Goal: Check status: Check status

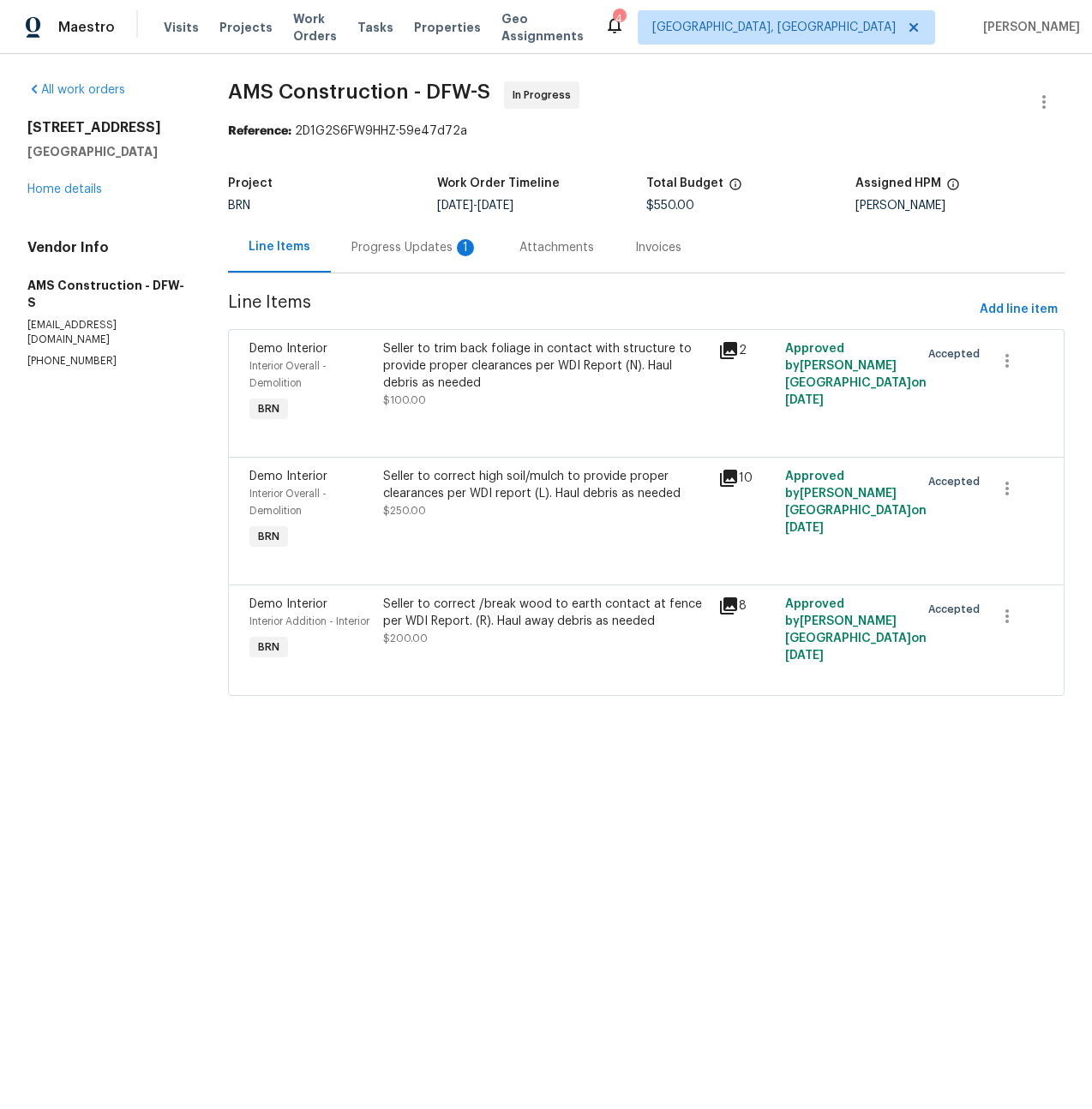
click at [409, 243] on div "Progress Updates 1" at bounding box center [415, 247] width 127 height 17
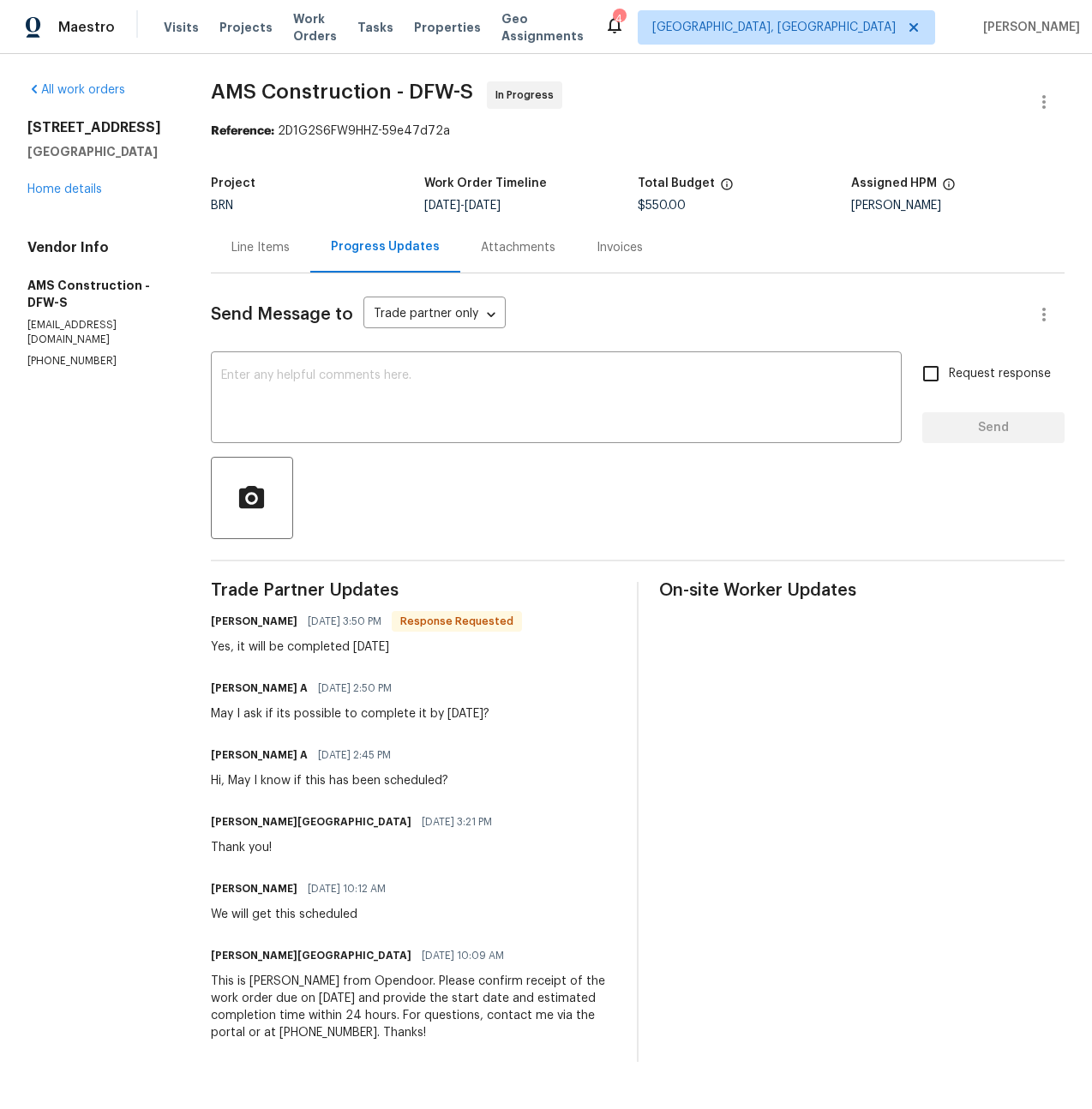
click at [270, 250] on div "Line Items" at bounding box center [260, 247] width 58 height 17
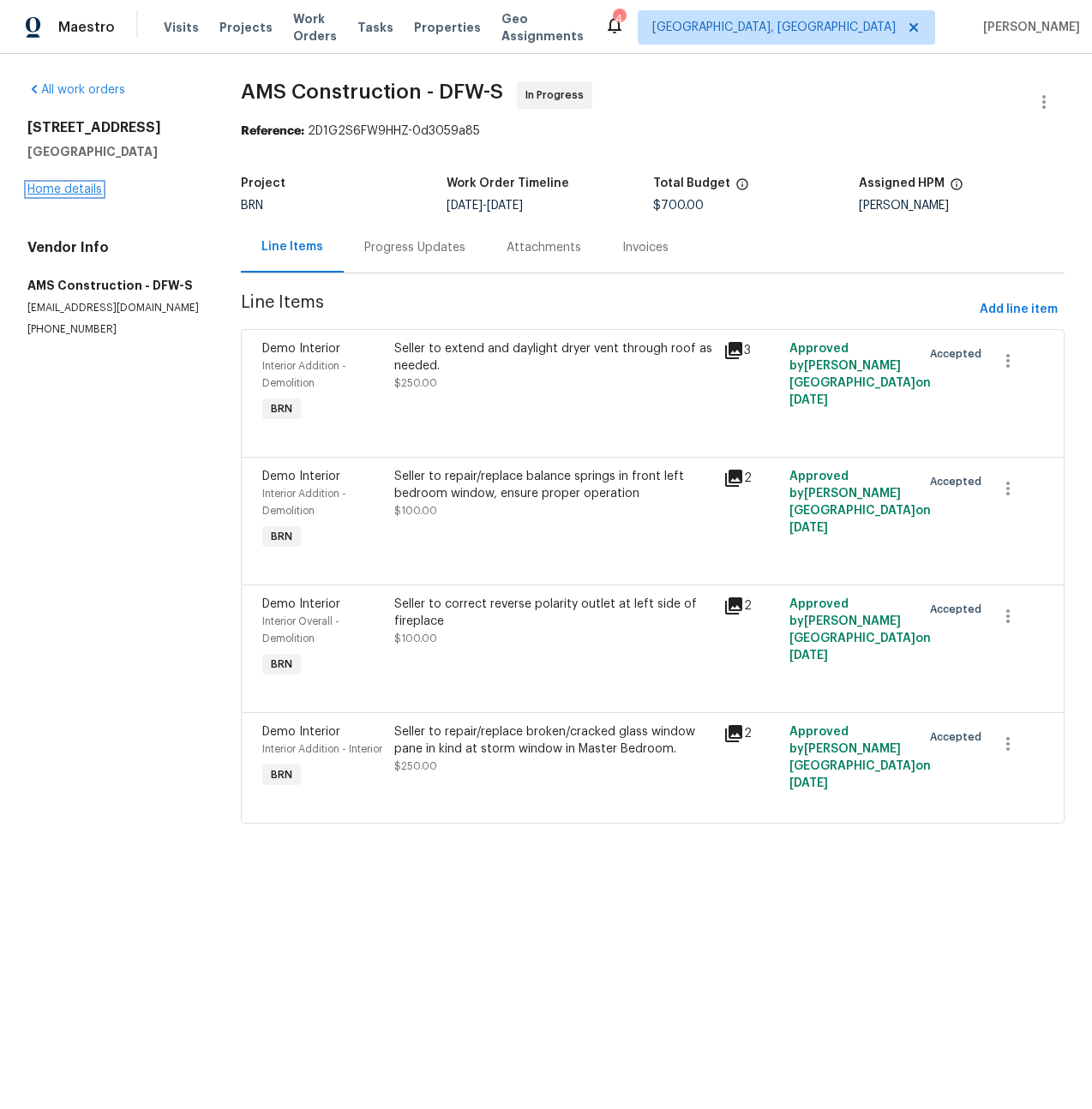
click at [73, 188] on link "Home details" at bounding box center [64, 188] width 74 height 12
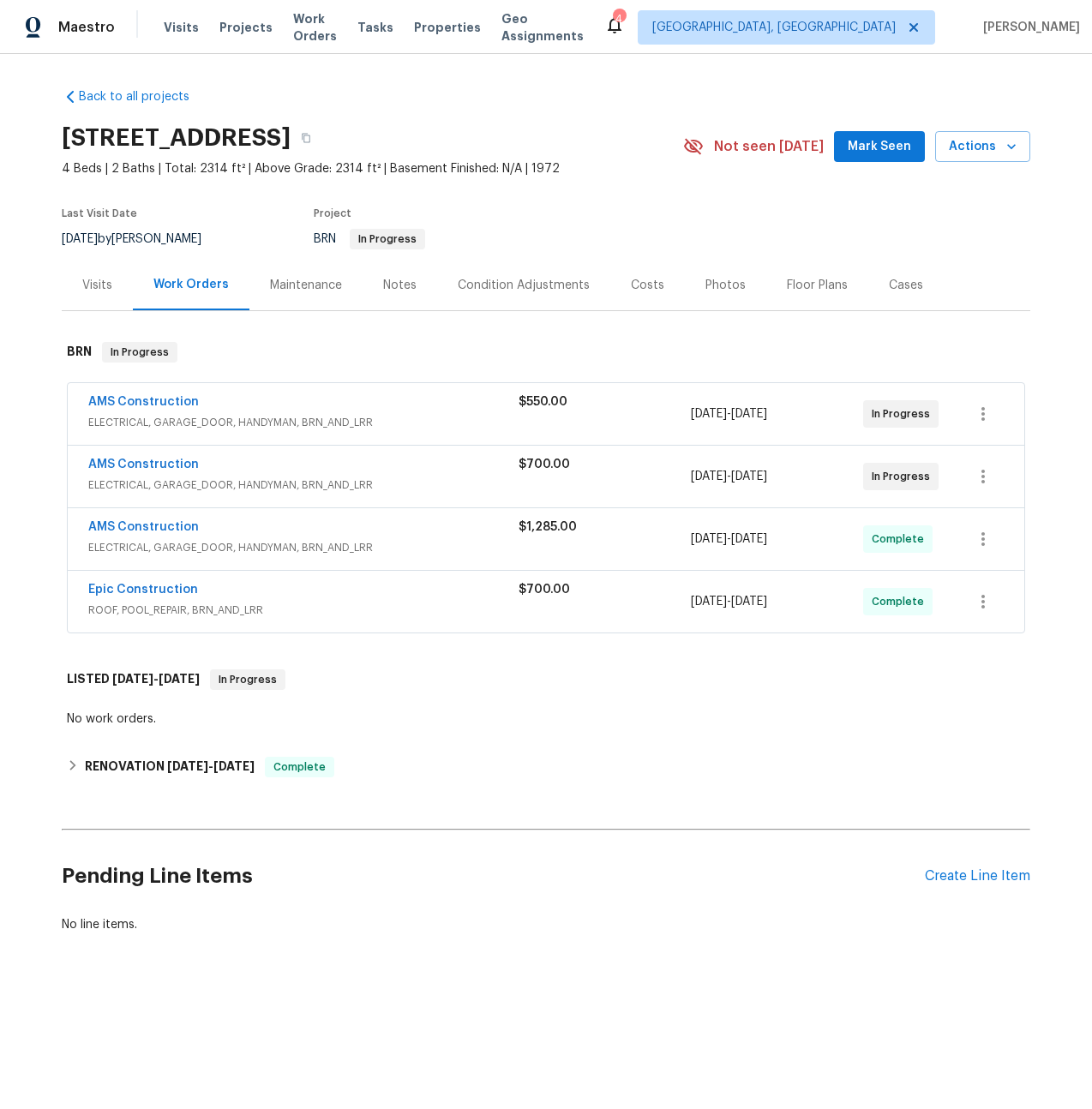
click at [147, 424] on span "ELECTRICAL, GARAGE_DOOR, HANDYMAN, BRN_AND_LRR" at bounding box center [303, 422] width 430 height 17
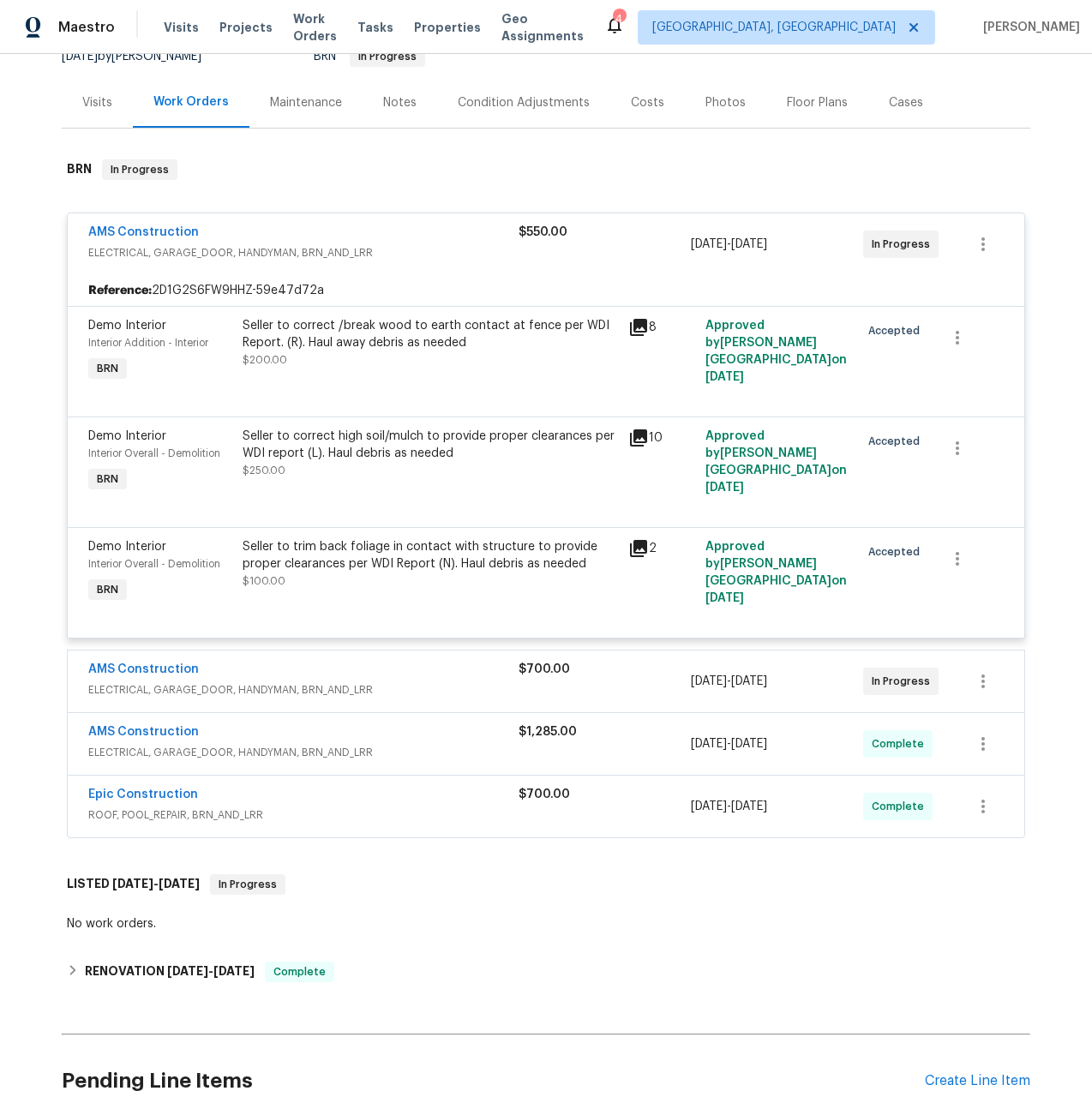
scroll to position [328, 0]
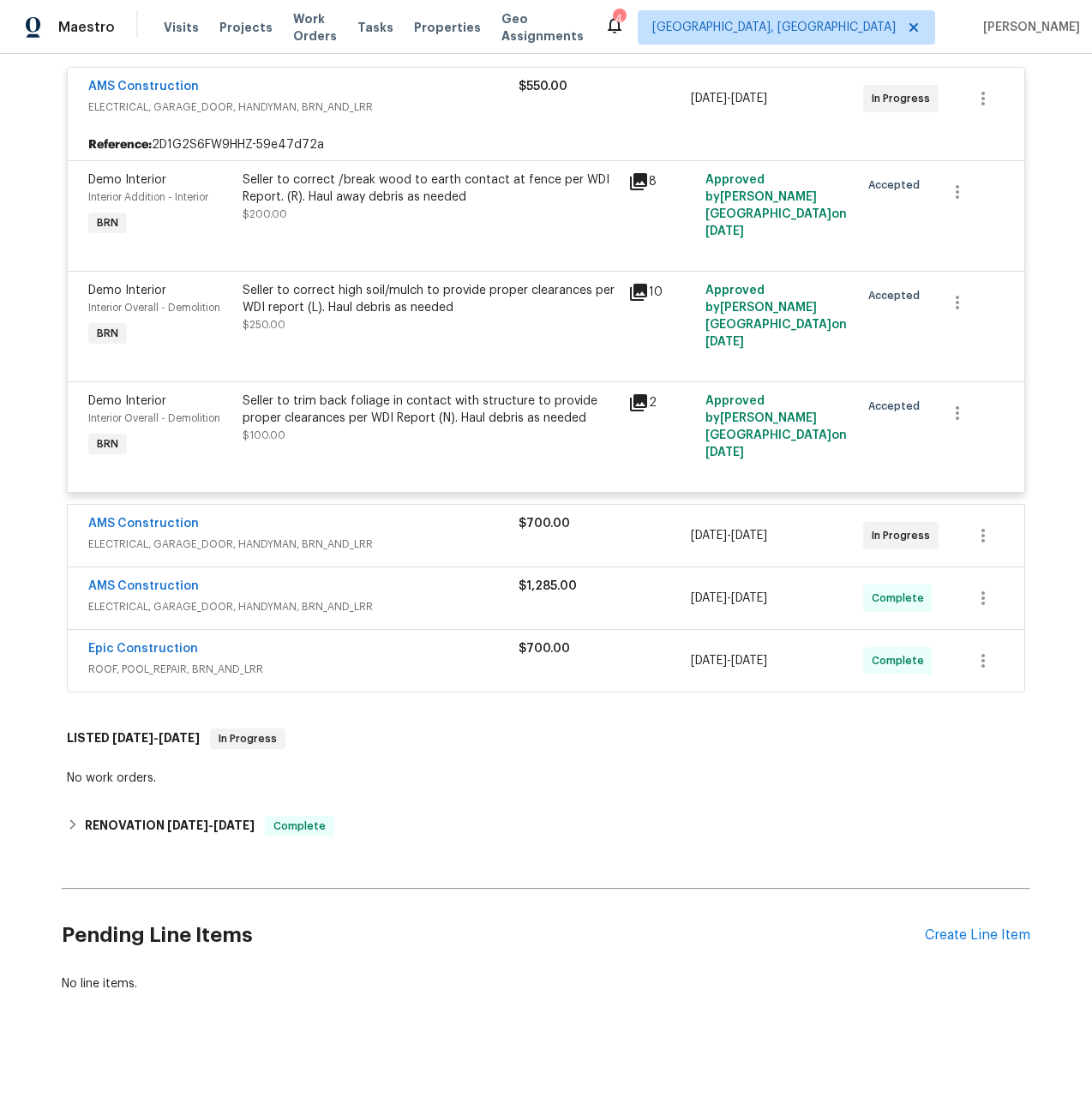
drag, startPoint x: 150, startPoint y: 541, endPoint x: 169, endPoint y: 534, distance: 20.2
click at [150, 541] on span "ELECTRICAL, GARAGE_DOOR, HANDYMAN, BRN_AND_LRR" at bounding box center [303, 544] width 430 height 17
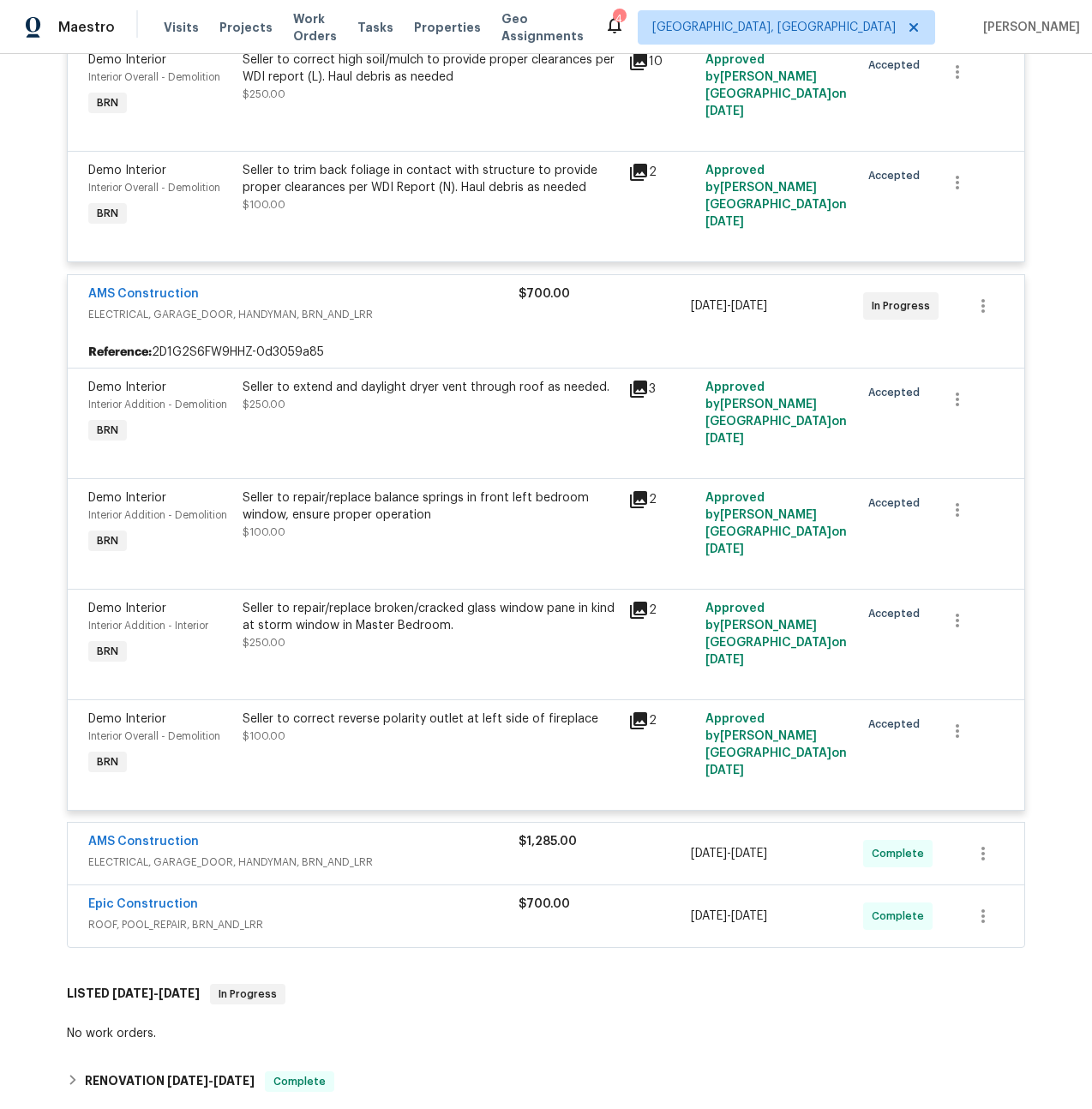
scroll to position [545, 0]
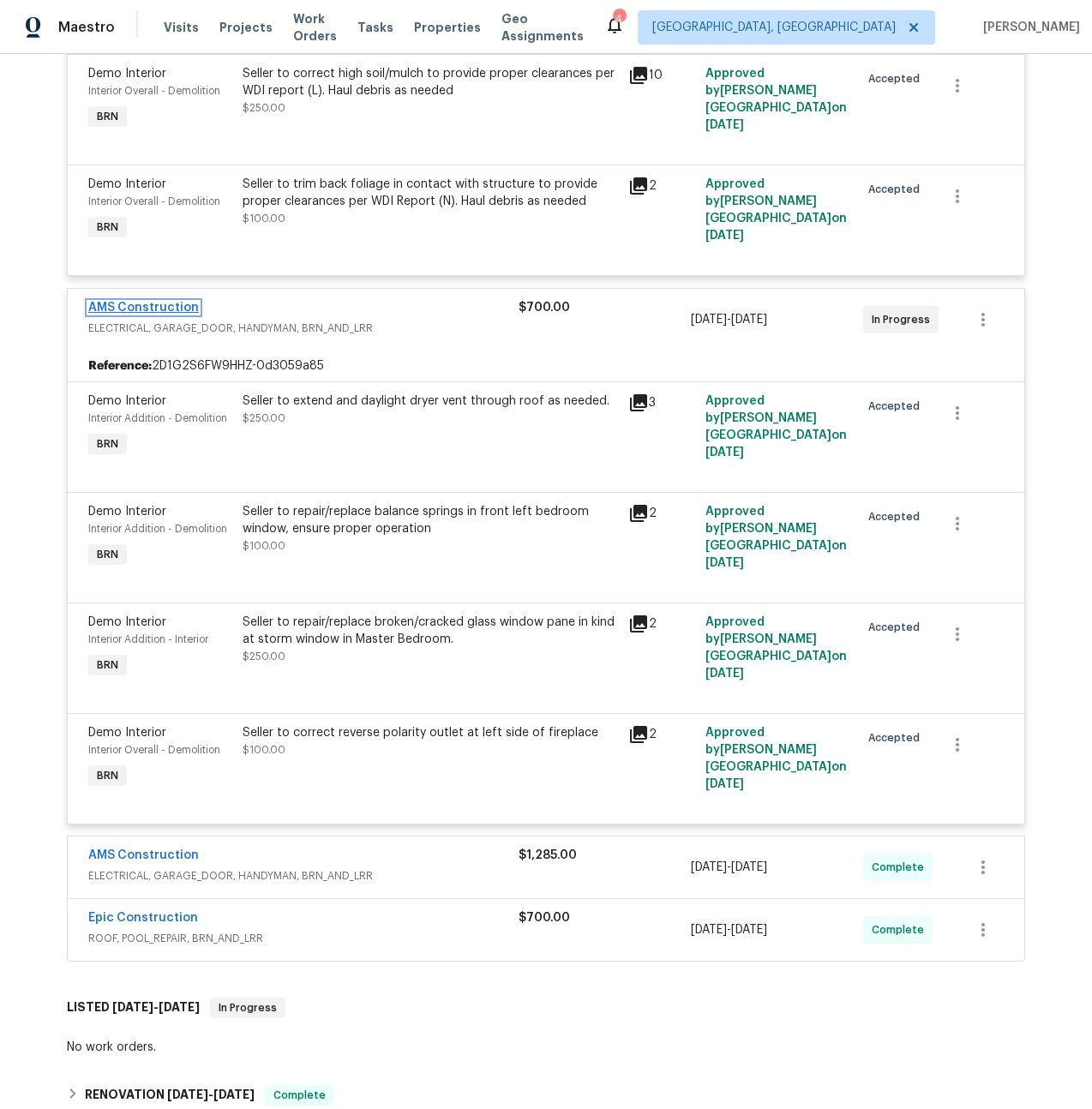
click at [138, 306] on link "AMS Construction" at bounding box center [143, 307] width 111 height 12
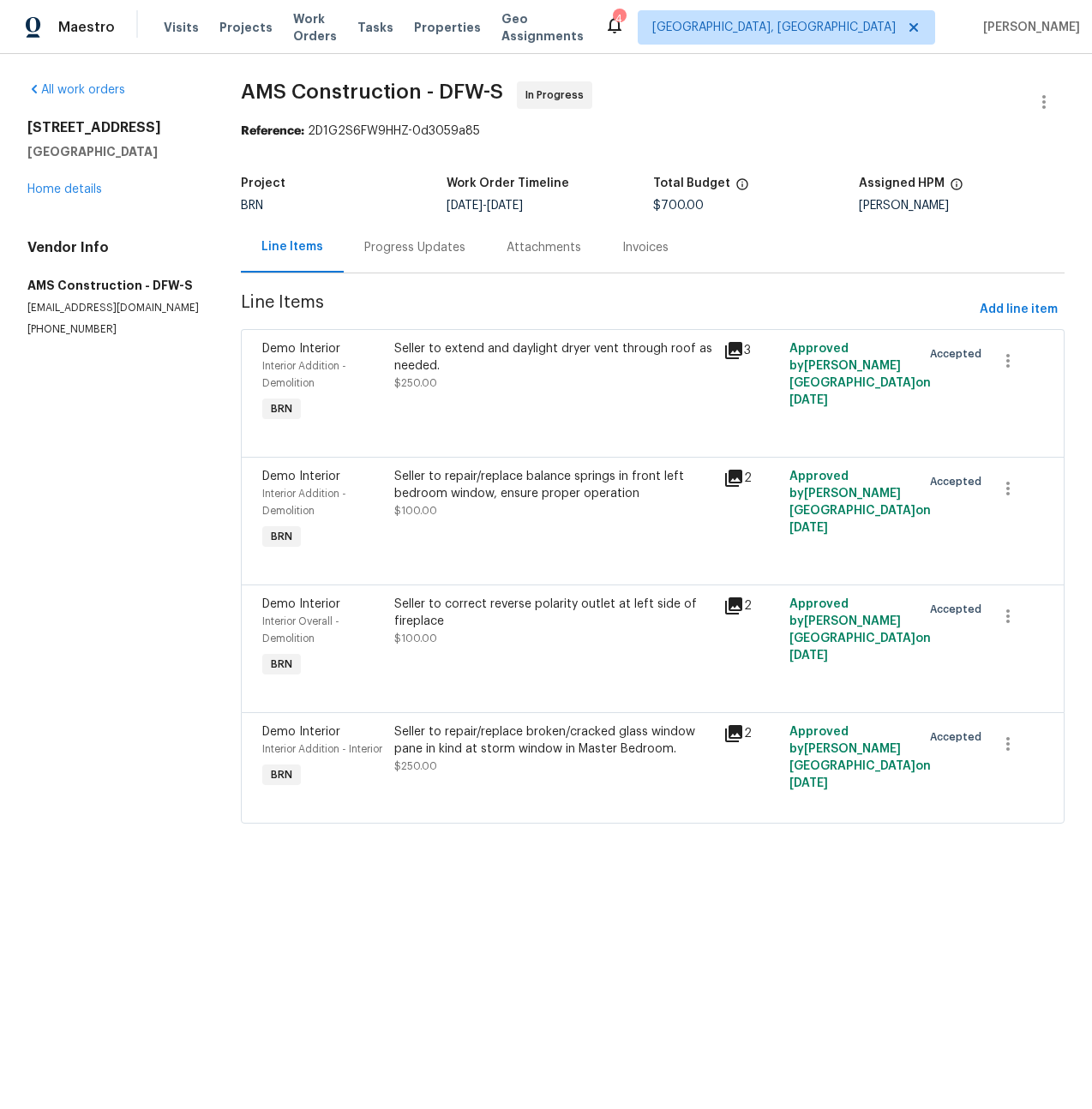
drag, startPoint x: 435, startPoint y: 241, endPoint x: 440, endPoint y: 258, distance: 17.7
click at [435, 241] on div "Progress Updates" at bounding box center [415, 247] width 101 height 17
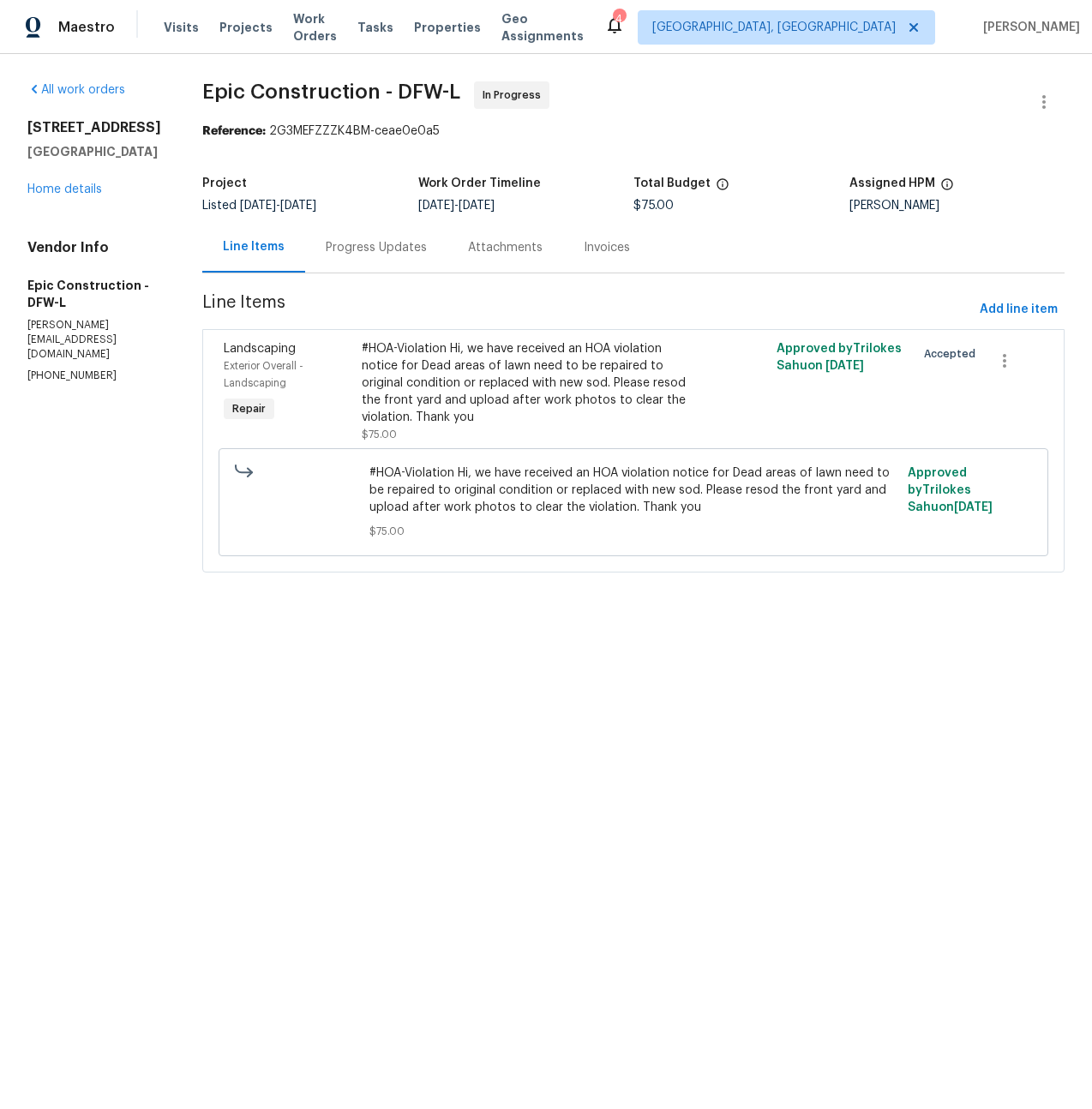
click at [382, 239] on div "Progress Updates" at bounding box center [376, 247] width 101 height 17
